Goal: Transaction & Acquisition: Purchase product/service

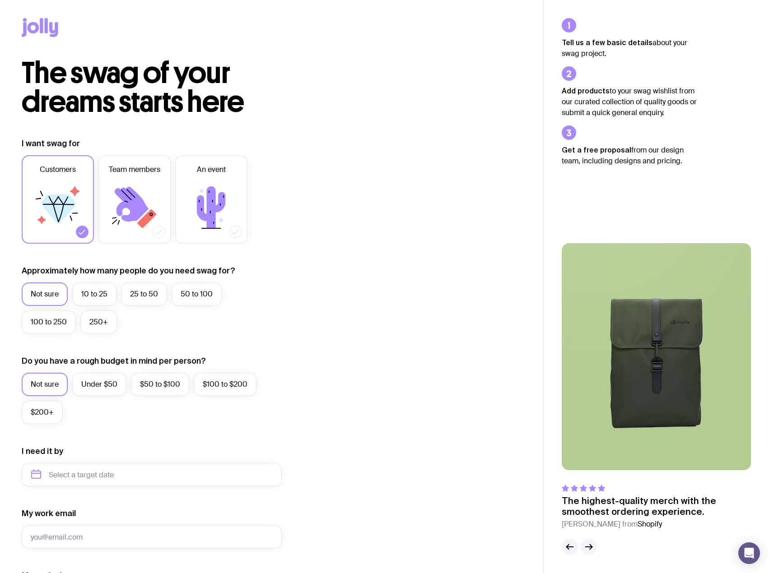
click at [41, 27] on icon at bounding box center [41, 25] width 3 height 15
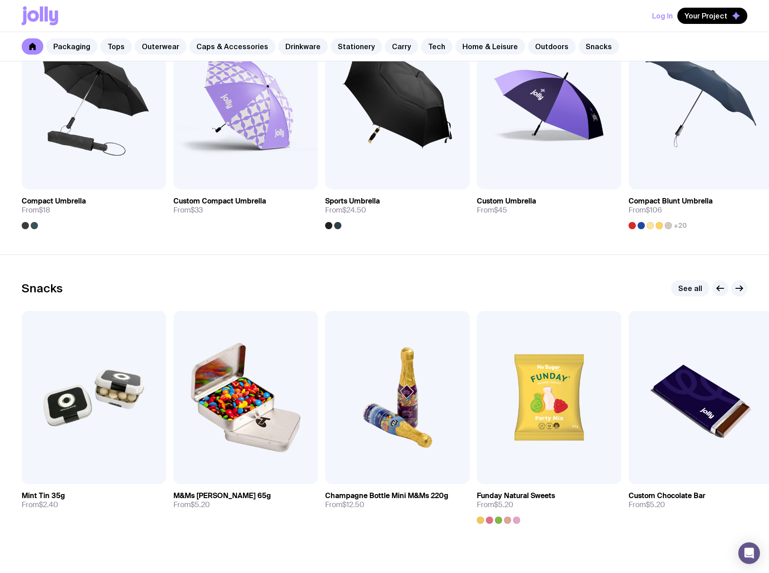
scroll to position [2952, 0]
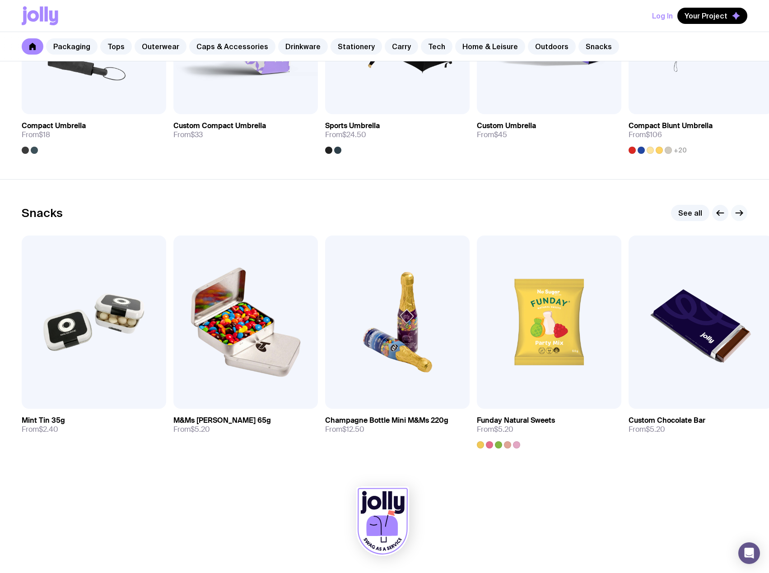
click at [741, 216] on icon "button" at bounding box center [738, 213] width 11 height 11
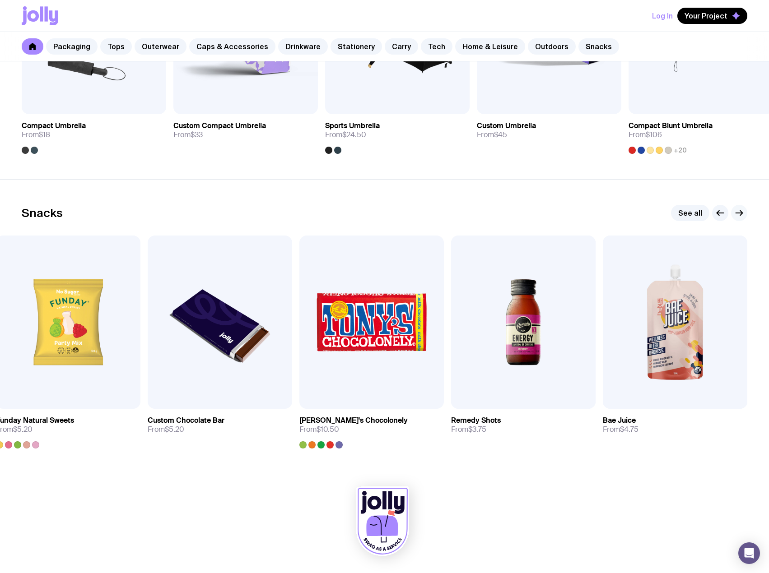
click at [741, 216] on icon "button" at bounding box center [738, 213] width 11 height 11
click at [739, 215] on icon "button" at bounding box center [738, 213] width 11 height 11
click at [385, 336] on img at bounding box center [371, 322] width 144 height 173
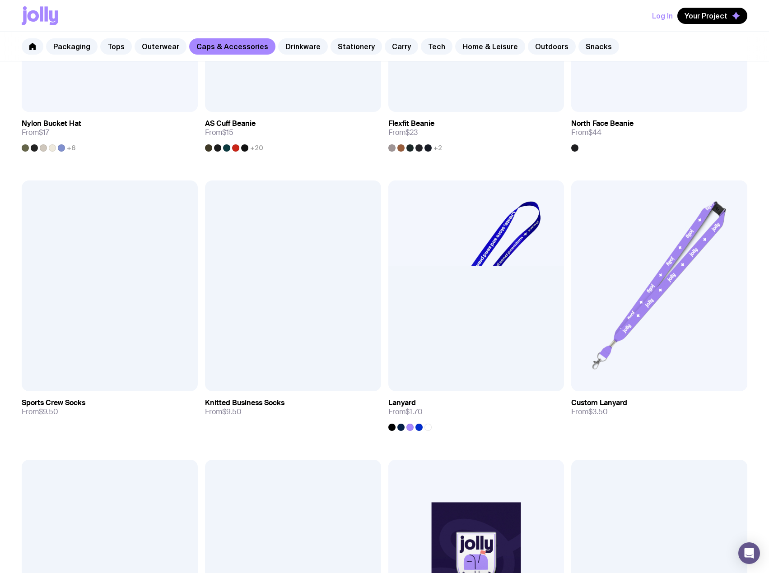
scroll to position [1464, 0]
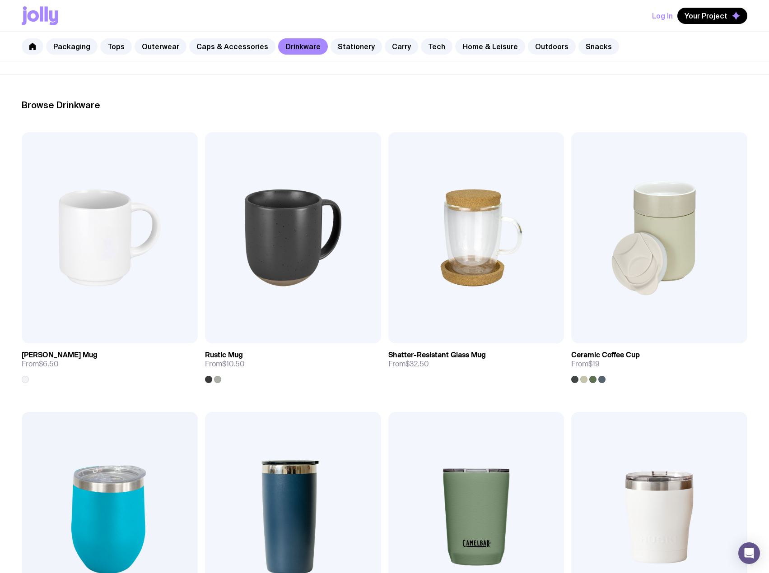
scroll to position [226, 0]
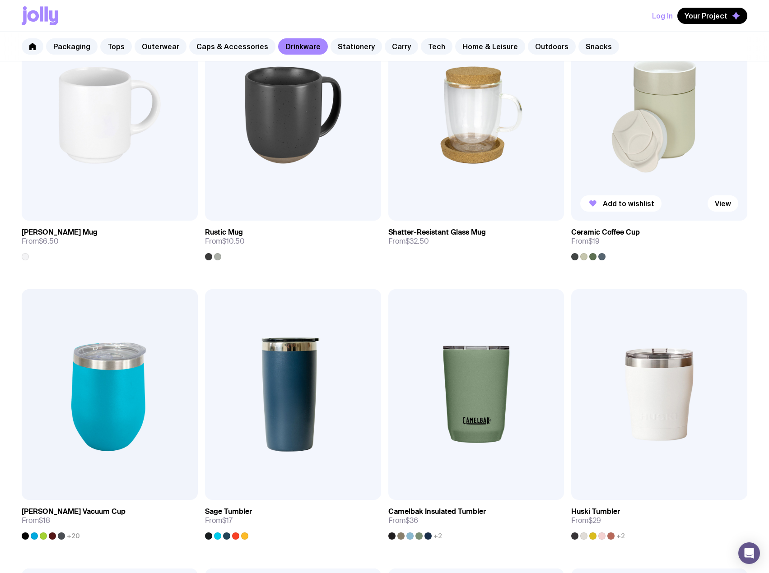
click at [604, 256] on div at bounding box center [601, 256] width 7 height 7
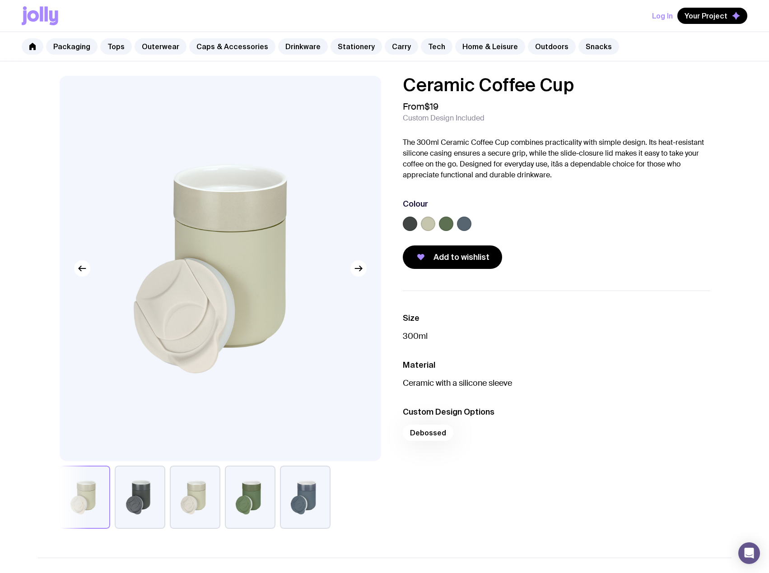
click at [136, 499] on button "button" at bounding box center [140, 497] width 51 height 63
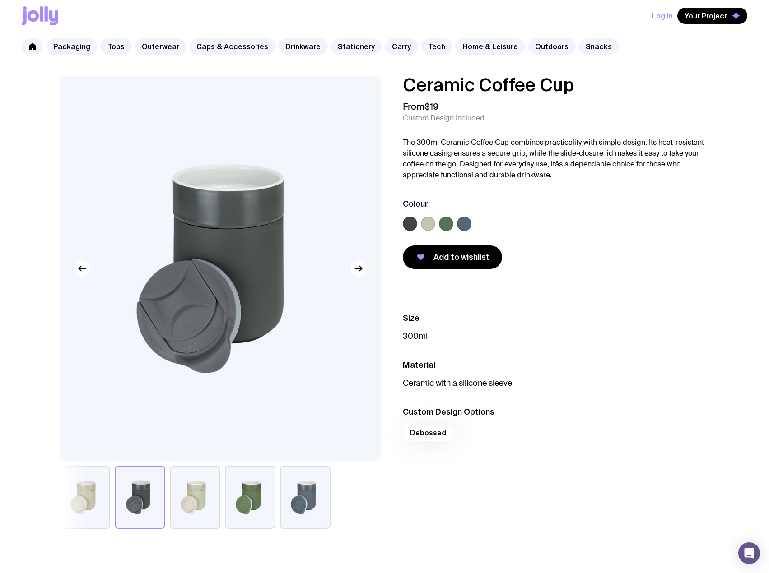
click at [185, 496] on button "button" at bounding box center [195, 497] width 51 height 63
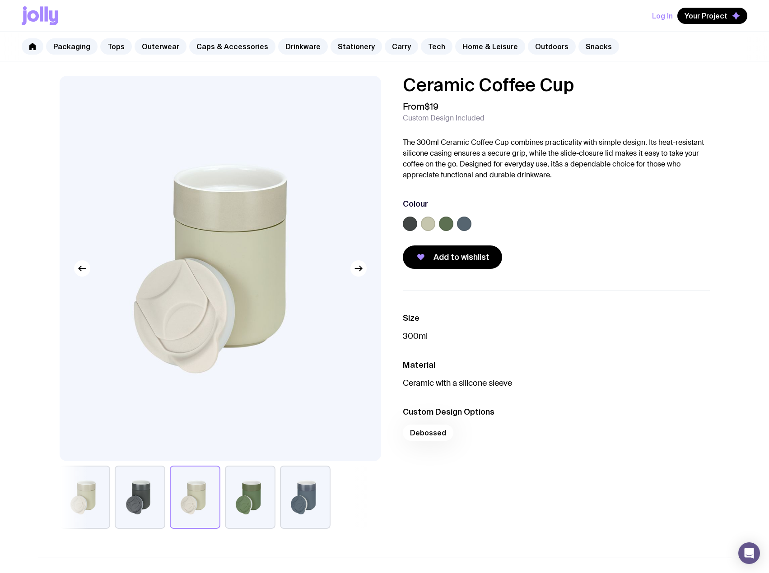
click at [247, 490] on button "button" at bounding box center [250, 497] width 51 height 63
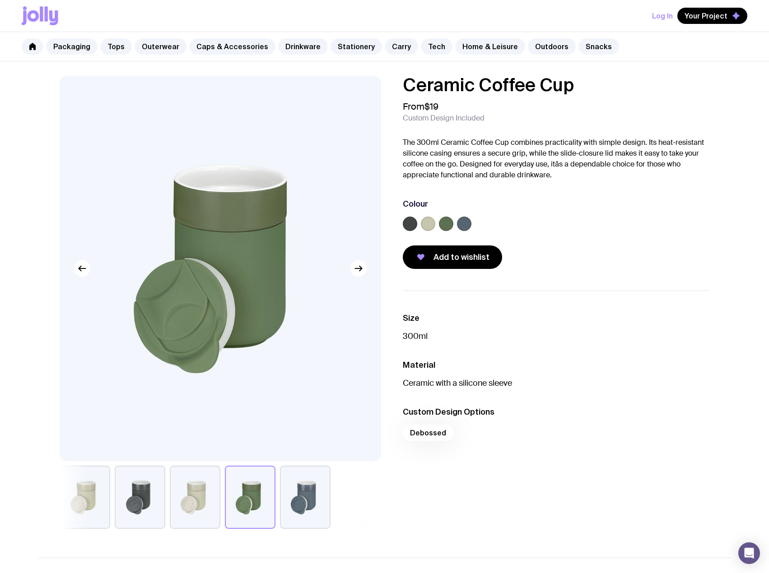
click at [303, 492] on button "button" at bounding box center [305, 497] width 51 height 63
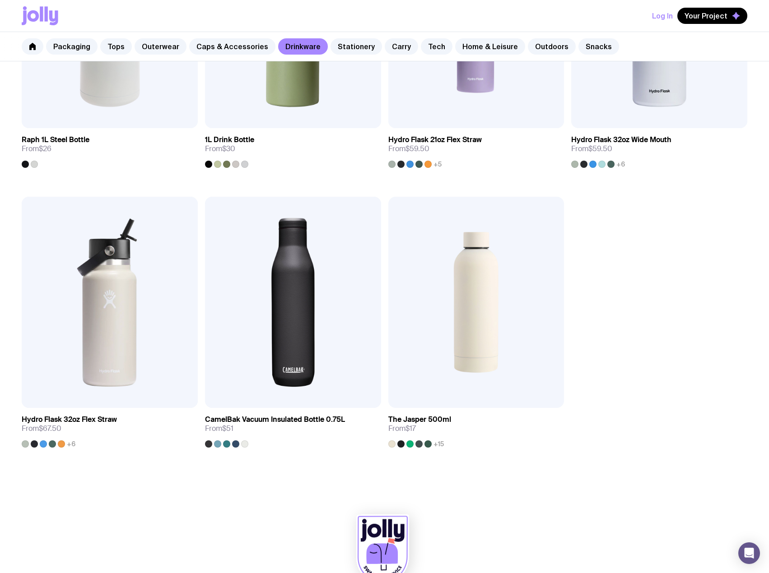
scroll to position [1464, 0]
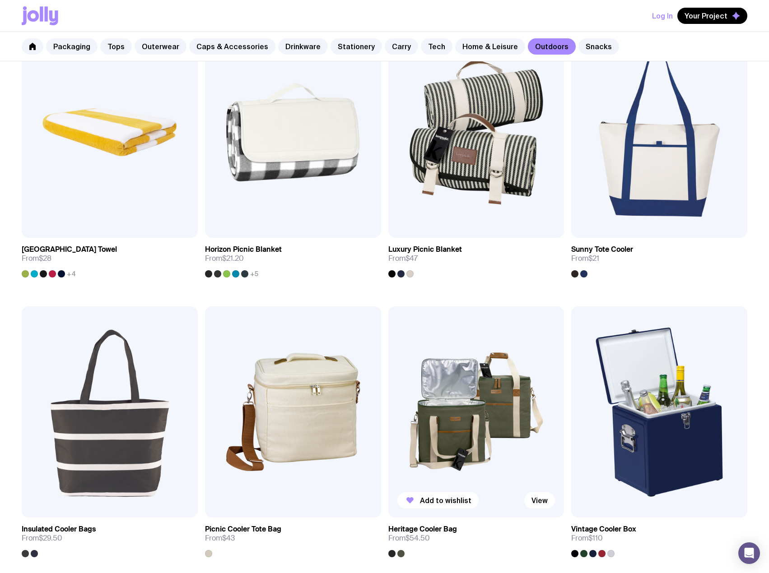
scroll to position [767, 0]
click at [400, 277] on div at bounding box center [400, 274] width 7 height 7
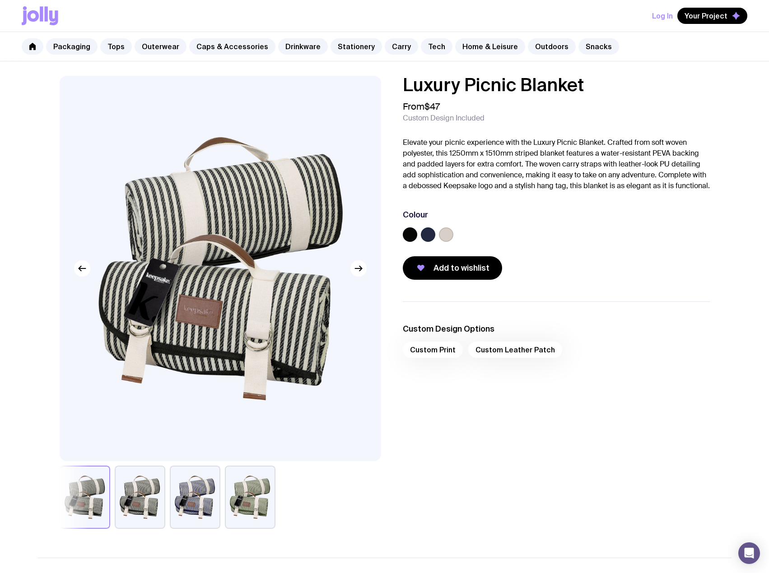
click at [141, 492] on button "button" at bounding box center [140, 497] width 51 height 63
click at [195, 496] on button "button" at bounding box center [195, 497] width 51 height 63
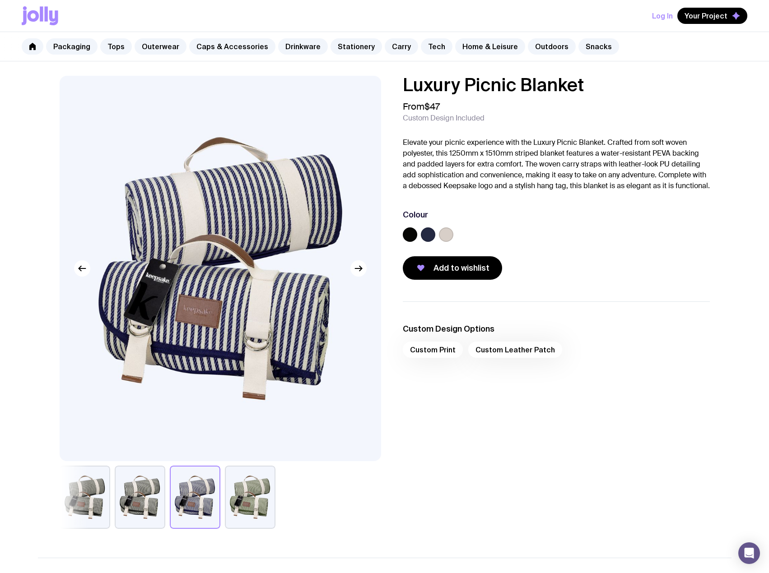
click at [254, 498] on button "button" at bounding box center [250, 497] width 51 height 63
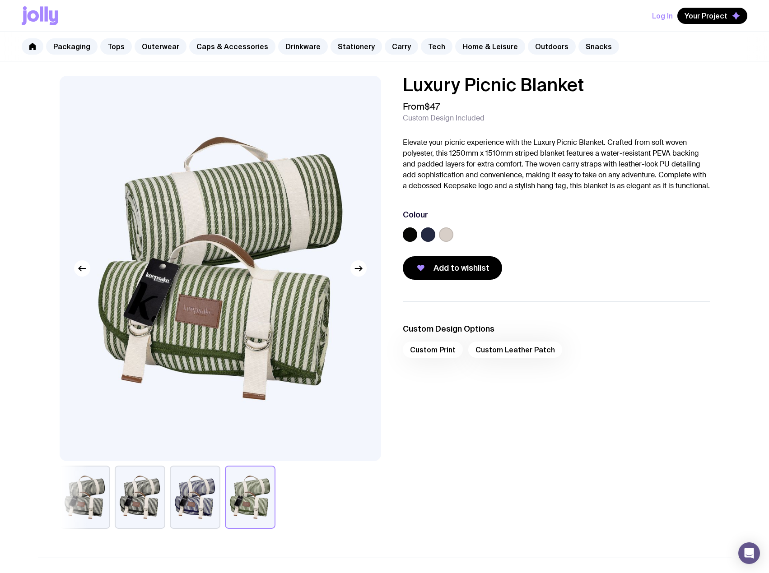
click at [517, 363] on div "Custom Print Custom Leather Patch" at bounding box center [556, 353] width 307 height 22
click at [435, 363] on div "Custom Print Custom Leather Patch" at bounding box center [556, 353] width 307 height 22
click at [425, 242] on label at bounding box center [428, 234] width 14 height 14
click at [0, 0] on input "radio" at bounding box center [0, 0] width 0 height 0
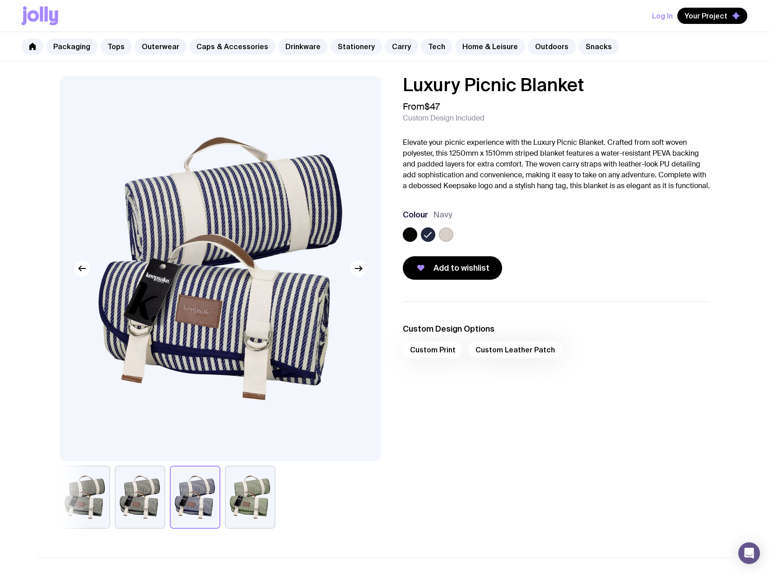
click at [406, 242] on label at bounding box center [410, 234] width 14 height 14
click at [0, 0] on input "radio" at bounding box center [0, 0] width 0 height 0
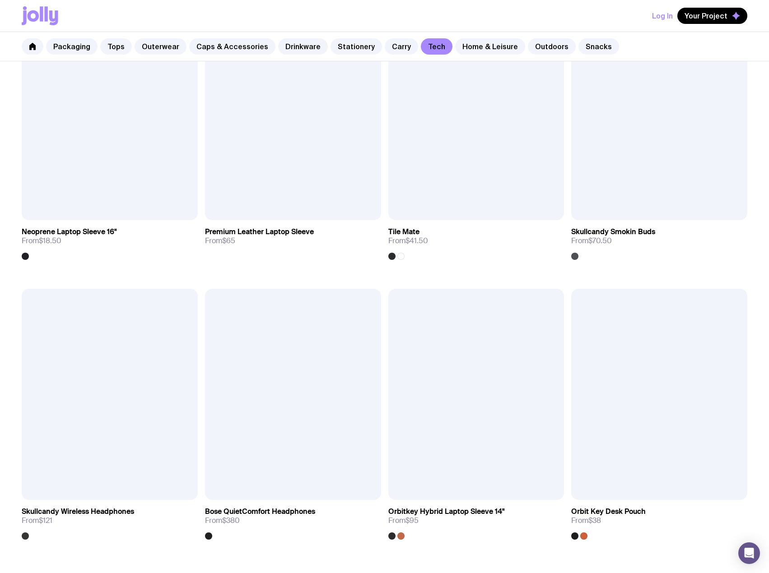
scroll to position [1744, 0]
